Goal: Information Seeking & Learning: Learn about a topic

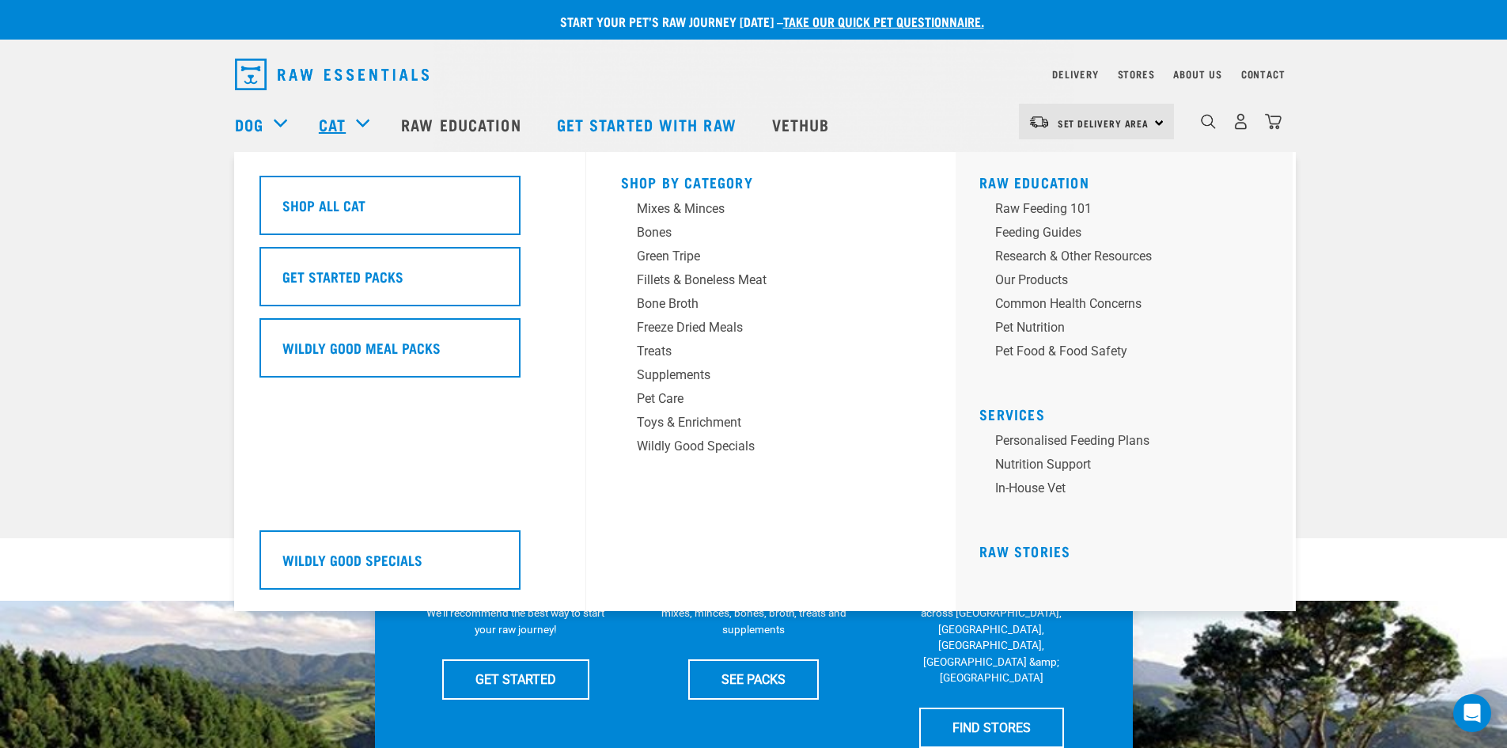
click at [334, 123] on link "Cat" at bounding box center [332, 124] width 27 height 24
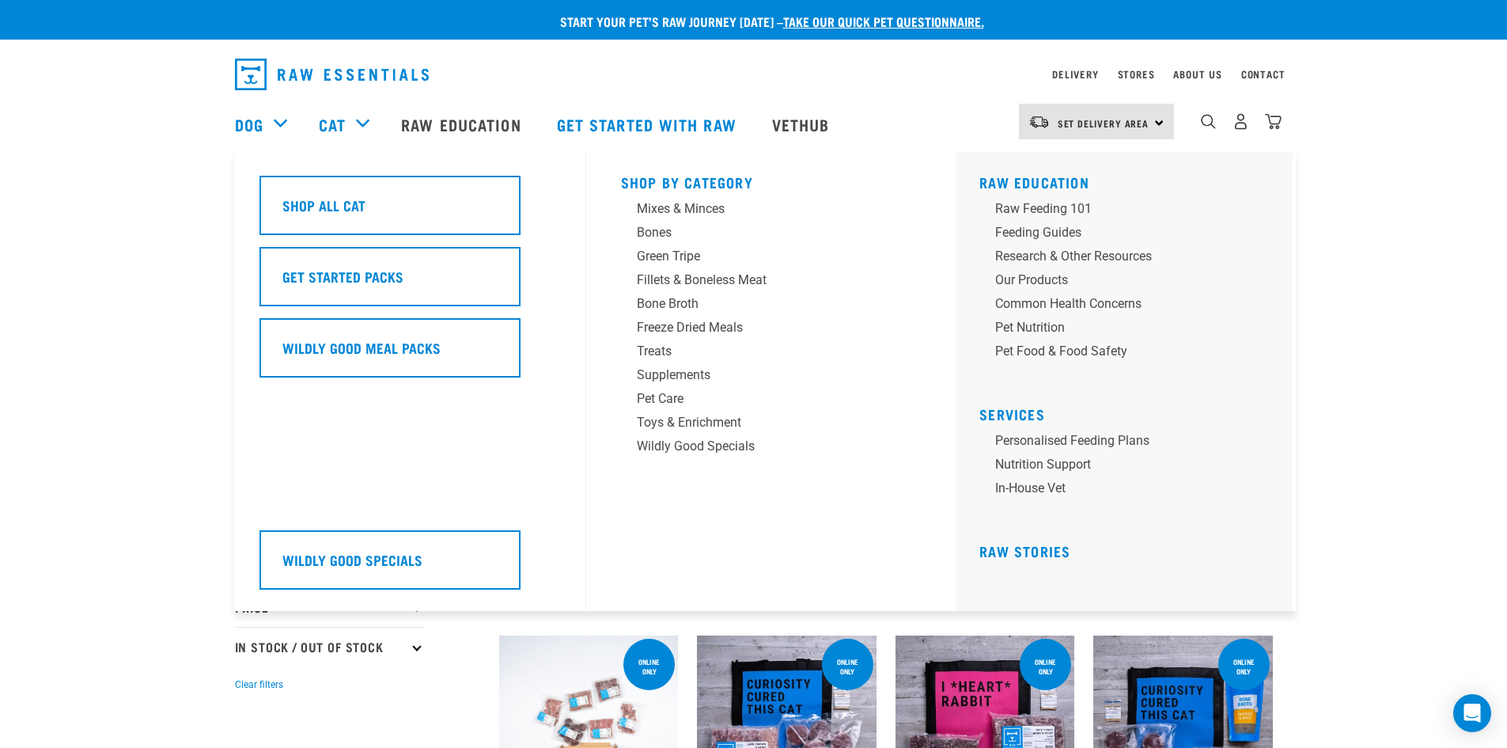
click at [1065, 198] on div "Raw Education Raw Feeding 101 Feeding Guides Research & Other Resources Our Pro…" at bounding box center [1124, 381] width 337 height 459
click at [1073, 203] on div "Raw Feeding 101" at bounding box center [1118, 208] width 247 height 19
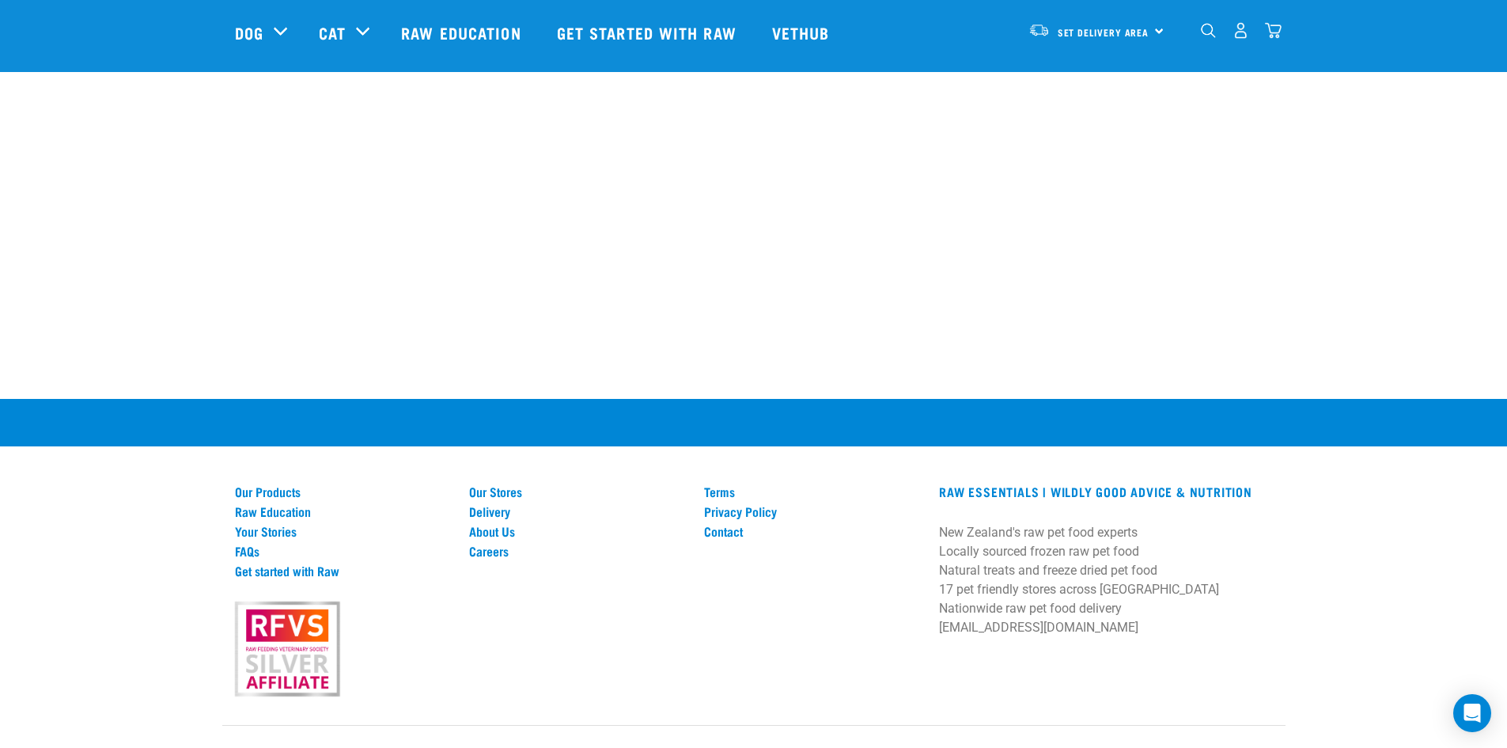
scroll to position [2266, 0]
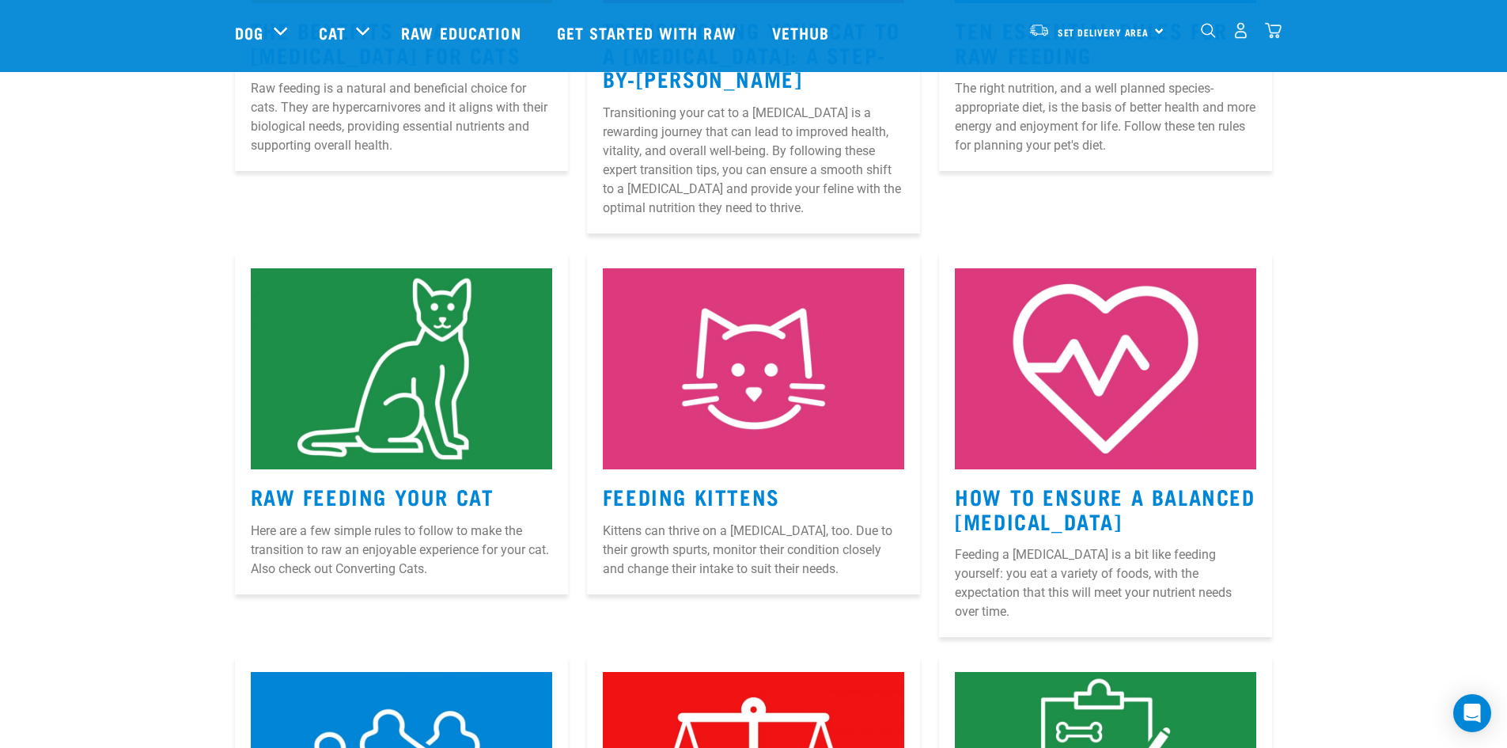
drag, startPoint x: 1446, startPoint y: 215, endPoint x: 1371, endPoint y: 83, distance: 152.0
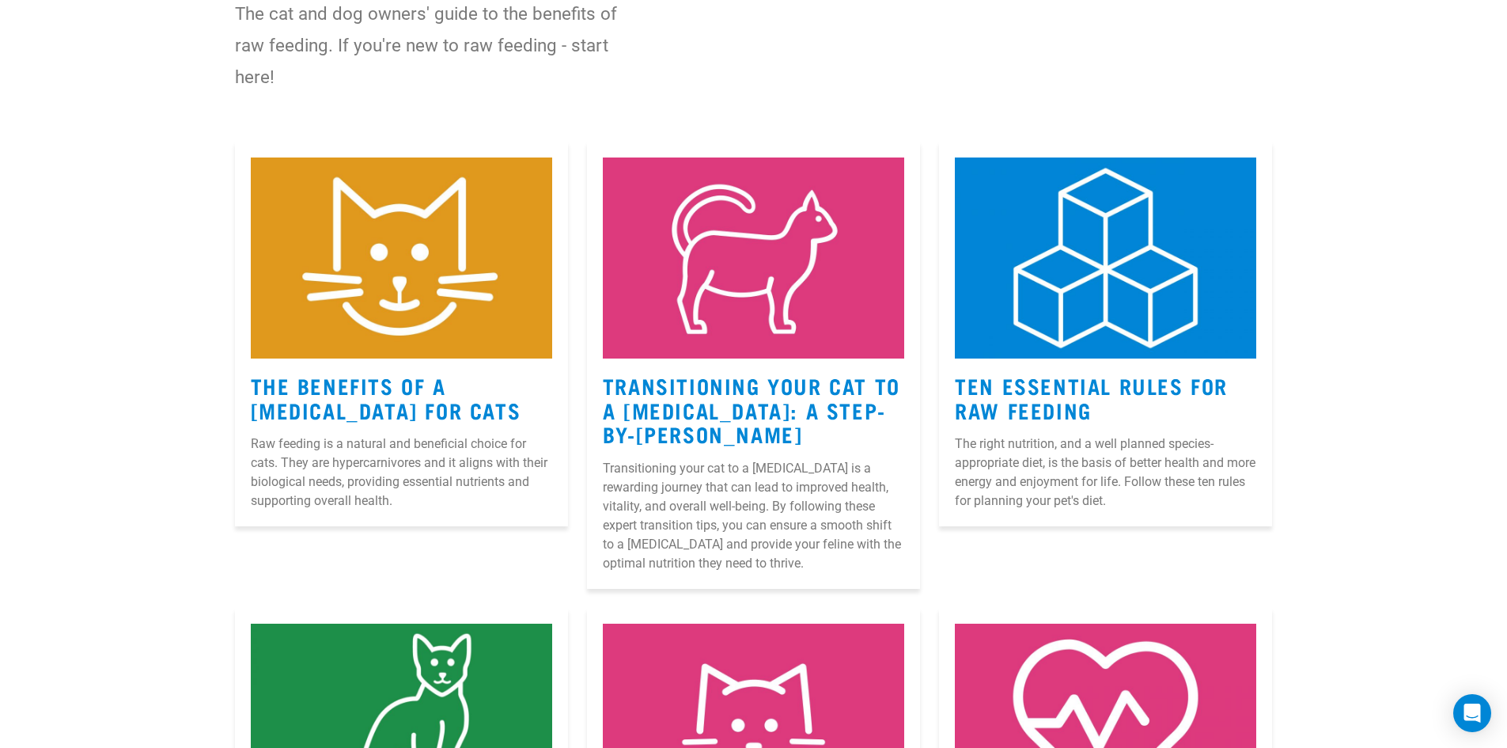
scroll to position [0, 0]
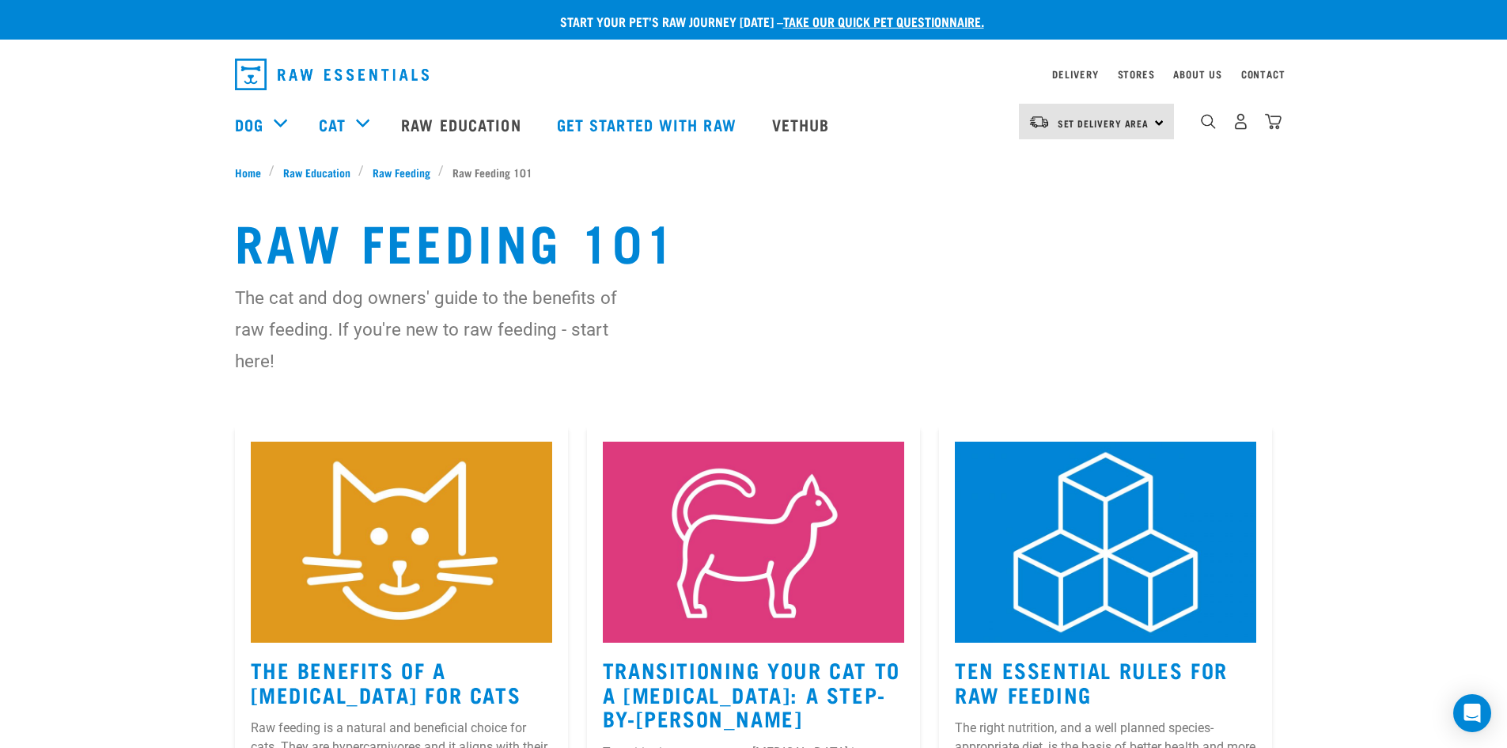
drag, startPoint x: 1456, startPoint y: 354, endPoint x: 1432, endPoint y: 69, distance: 286.6
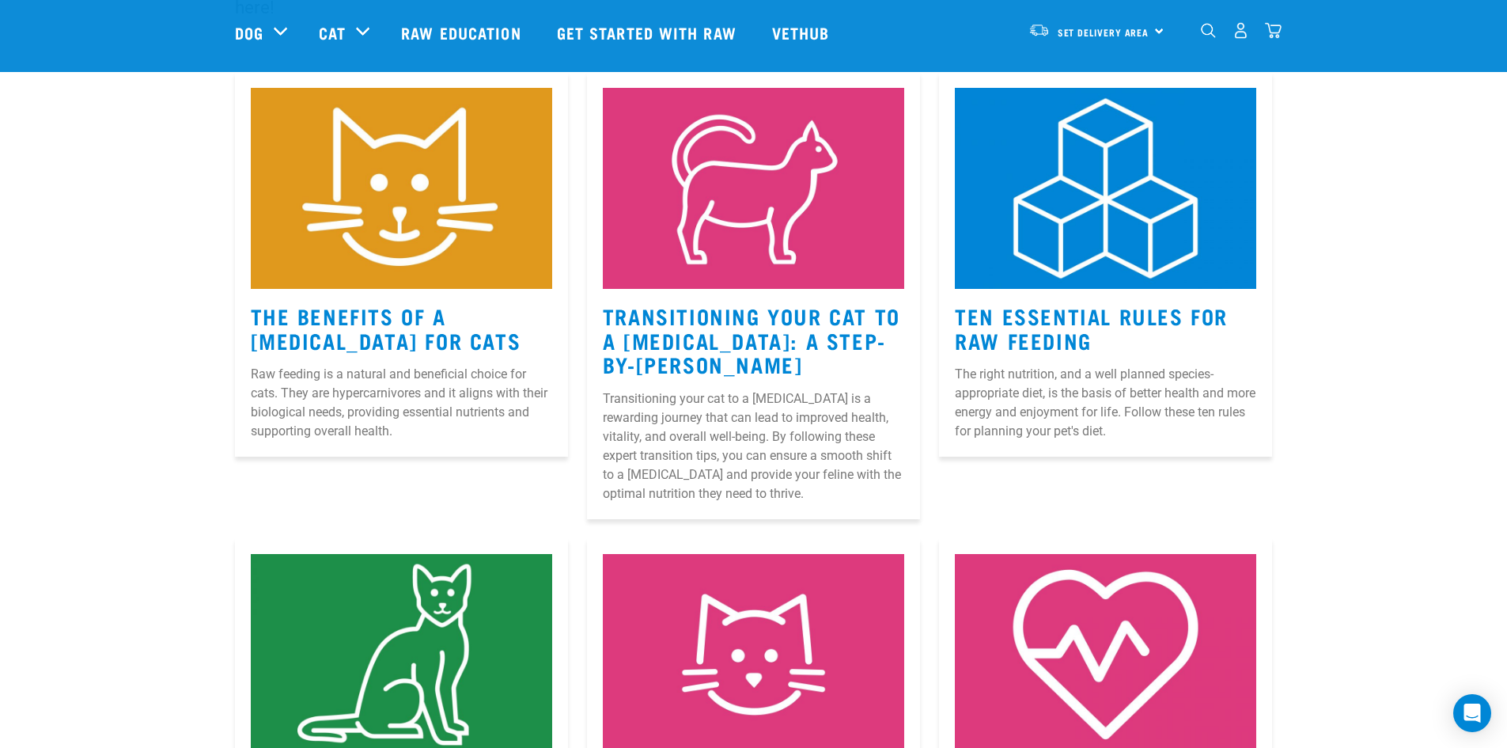
drag, startPoint x: 1414, startPoint y: 216, endPoint x: 1416, endPoint y: 352, distance: 136.1
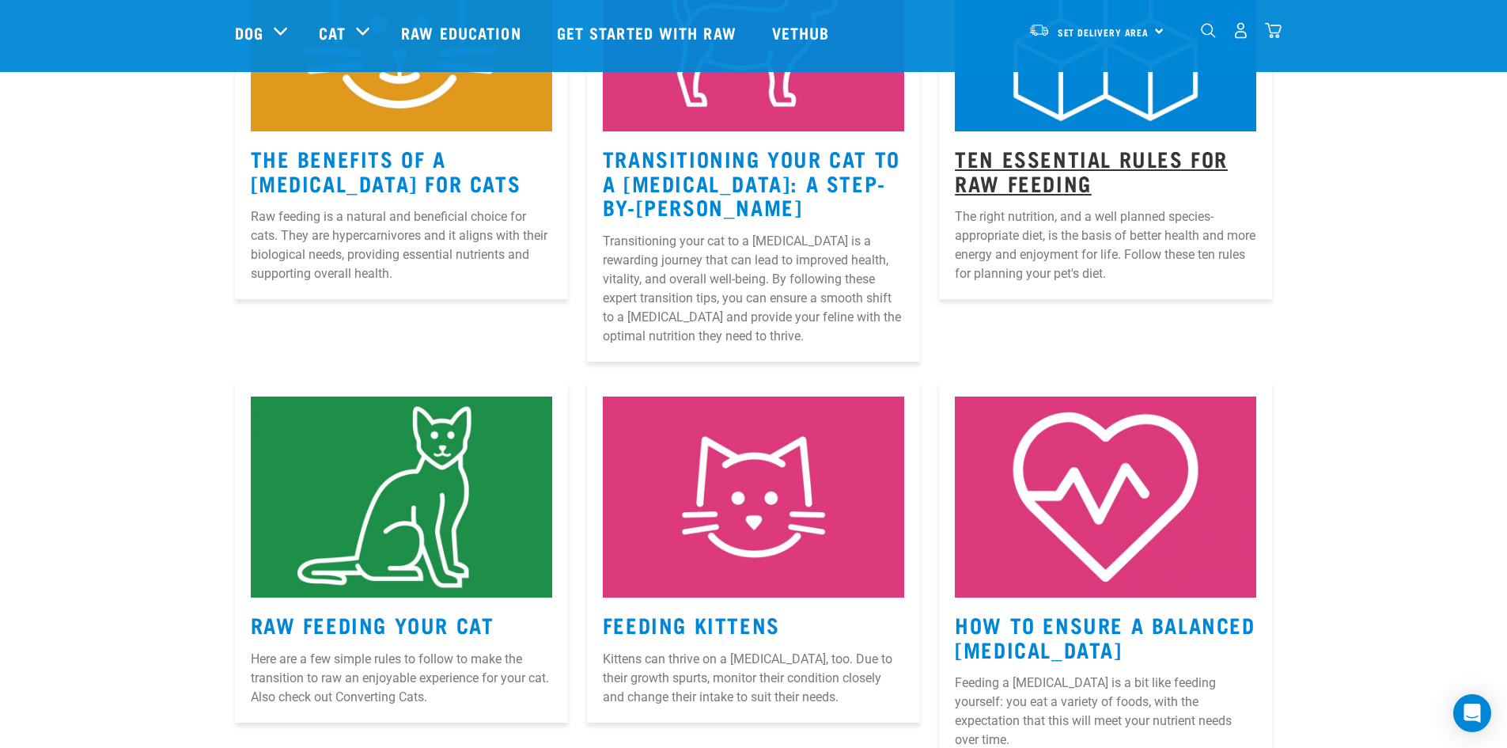
click at [1097, 165] on link "Ten Essential Rules for Raw Feeding" at bounding box center [1091, 170] width 273 height 36
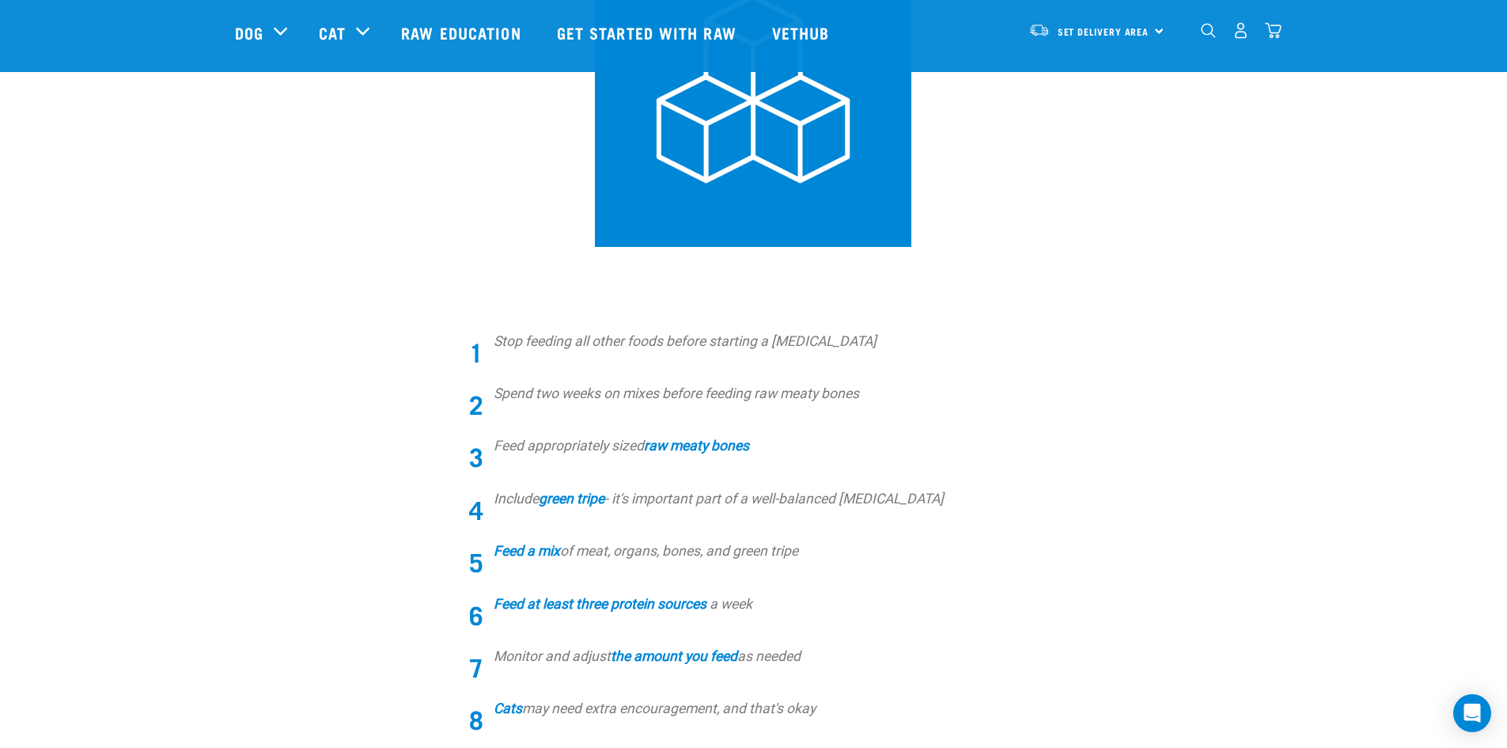
drag, startPoint x: 1317, startPoint y: 411, endPoint x: 1325, endPoint y: 508, distance: 97.6
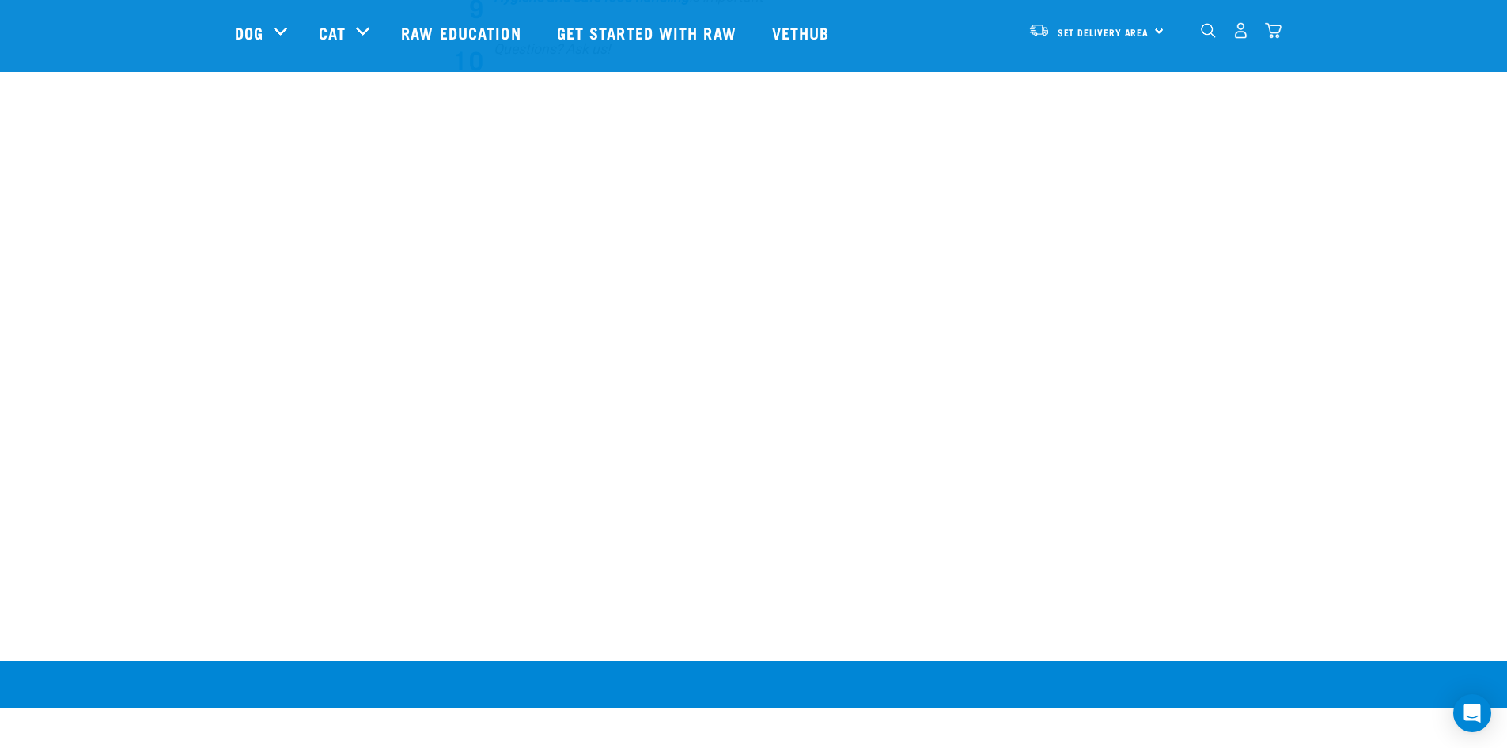
drag, startPoint x: 1313, startPoint y: 287, endPoint x: 1318, endPoint y: 355, distance: 68.3
